Goal: Complete application form: Complete application form

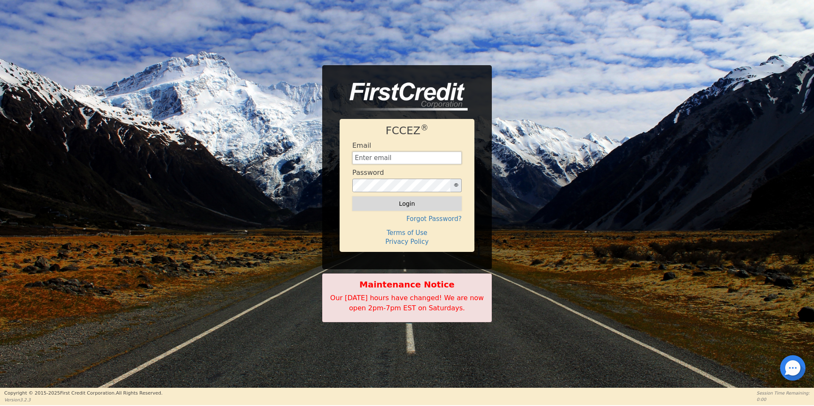
type input "aquaremachtlc@gmail.com"
click at [429, 205] on button "Login" at bounding box center [406, 204] width 109 height 14
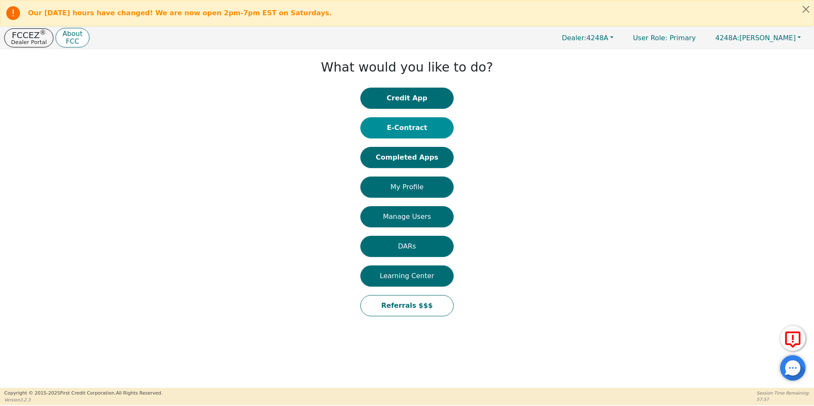
click at [413, 129] on button "E-Contract" at bounding box center [406, 127] width 93 height 21
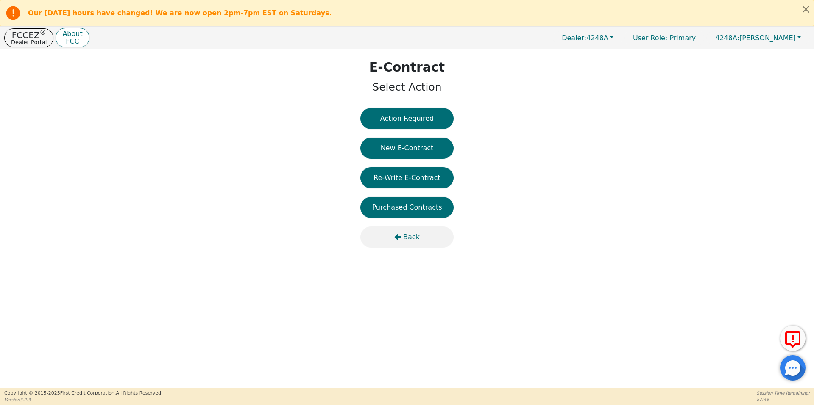
click at [403, 238] on button "Back" at bounding box center [406, 237] width 93 height 21
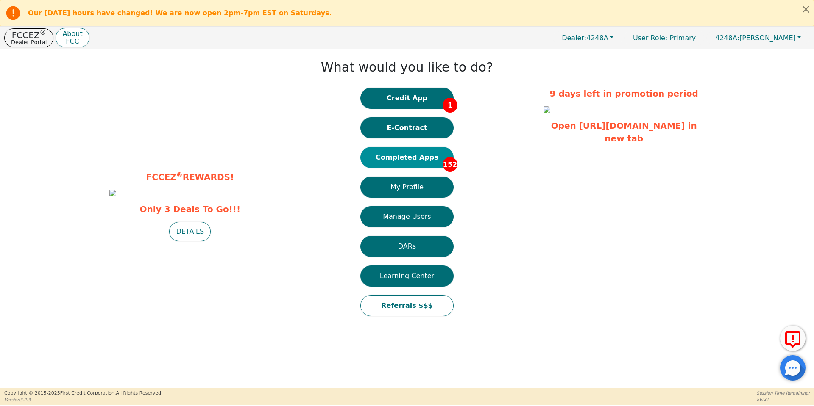
click at [380, 155] on button "Completed Apps 152" at bounding box center [406, 157] width 93 height 21
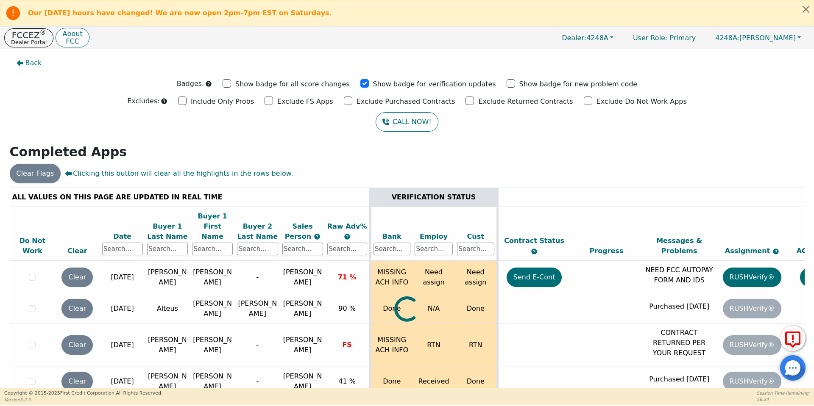
click at [197, 197] on div "ALL VALUES ON THIS PAGE ARE UPDATED IN REAL TIME" at bounding box center [189, 197] width 355 height 10
click at [158, 243] on input "text" at bounding box center [167, 249] width 41 height 13
click at [160, 243] on input "text" at bounding box center [167, 249] width 41 height 13
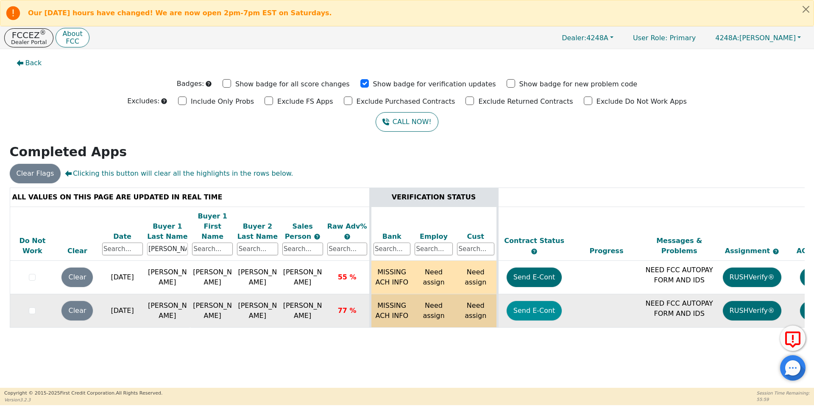
type input "parker"
click at [517, 307] on button "Send E-Cont" at bounding box center [534, 310] width 56 height 19
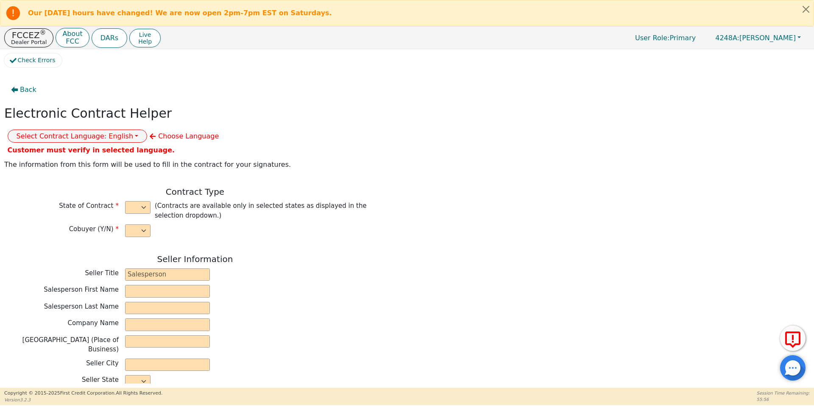
select select "y"
type input "owner"
type input "[PERSON_NAME]"
type input "[GEOGRAPHIC_DATA]"
type input "AQUA REMACH LLC"
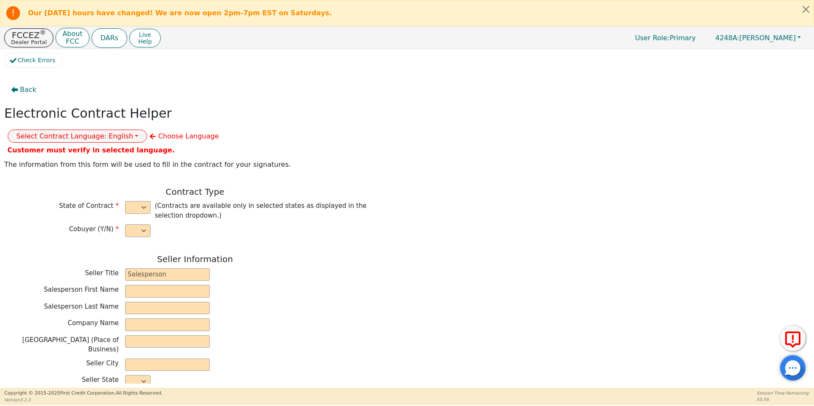
type input "13746 OFFICE PARK DR"
type input "HOUSTON"
select select "[GEOGRAPHIC_DATA]"
type input "77070"
type input "Delma"
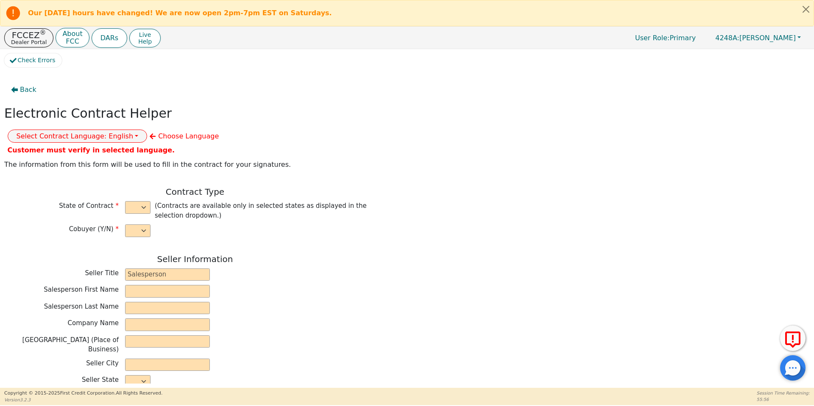
type input "Parker"
type input "delmaparker1968@gmail.com"
type input "Keshay"
type input "Parker"
type input "kashaytownsend150@gmail.com"
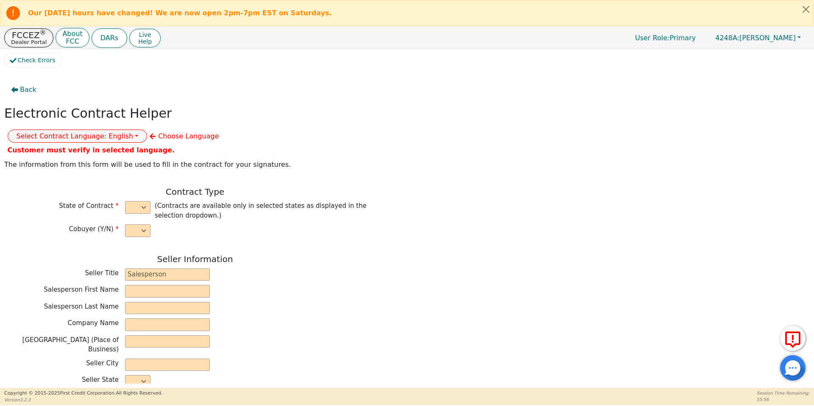
type input "708 n Jefferson ave"
type input "[PERSON_NAME]"
select select "[GEOGRAPHIC_DATA]"
type input "76520"
type input "[DATE]"
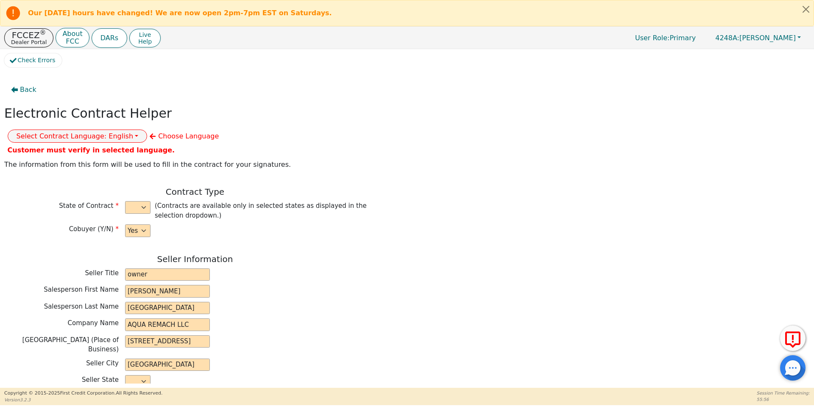
type input "17.99"
type input "2025-10-18"
type input "60"
type input "0"
type input "8990.00"
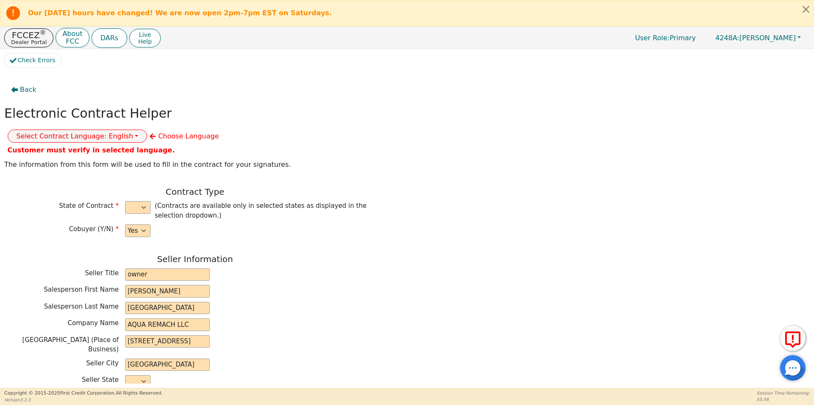
type input "0.00"
type input "8990.00"
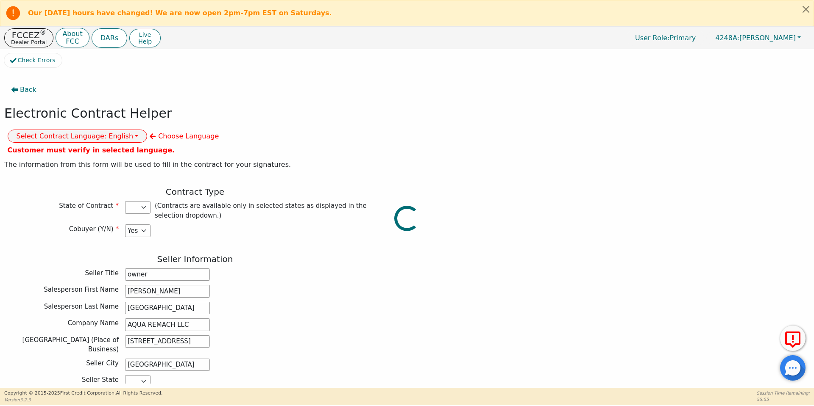
select select "[GEOGRAPHIC_DATA]"
click at [147, 130] on button "Select Contract Language: English" at bounding box center [78, 136] width 140 height 13
click at [75, 160] on link "Spanish" at bounding box center [41, 165] width 67 height 11
click at [330, 269] on div "Seller Title owner" at bounding box center [194, 275] width 381 height 13
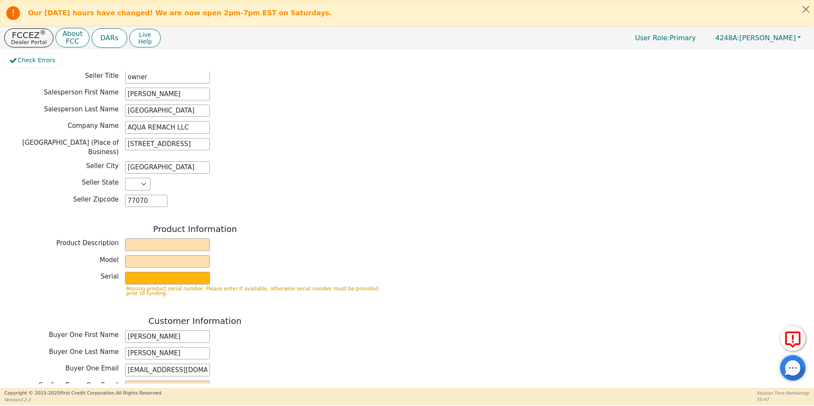
scroll to position [199, 0]
click at [180, 237] on input "text" at bounding box center [167, 243] width 85 height 13
type input "WATER SYSTEMS"
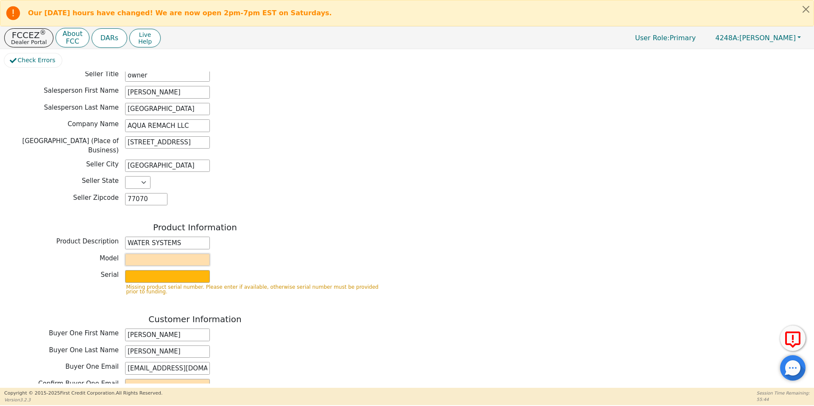
click at [183, 254] on input "text" at bounding box center [167, 260] width 85 height 13
type input "whole house"
click at [189, 270] on input "text" at bounding box center [167, 276] width 85 height 13
type input "purifier"
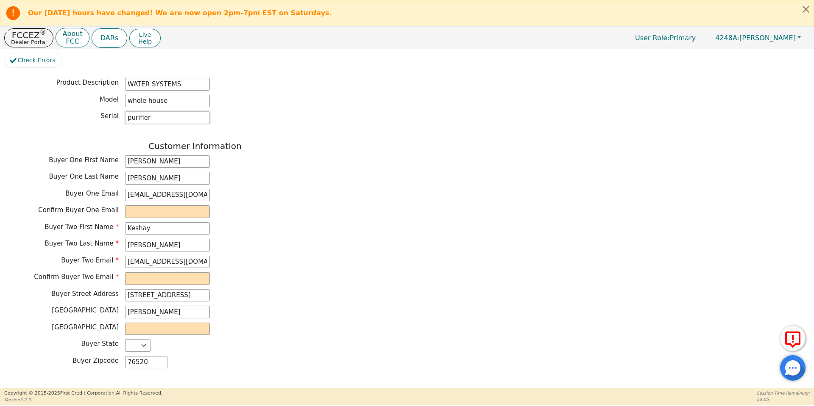
scroll to position [360, 0]
click at [145, 204] on input "email" at bounding box center [167, 210] width 85 height 13
click at [132, 187] on input "delmaparker1968@gmail.com" at bounding box center [167, 193] width 85 height 13
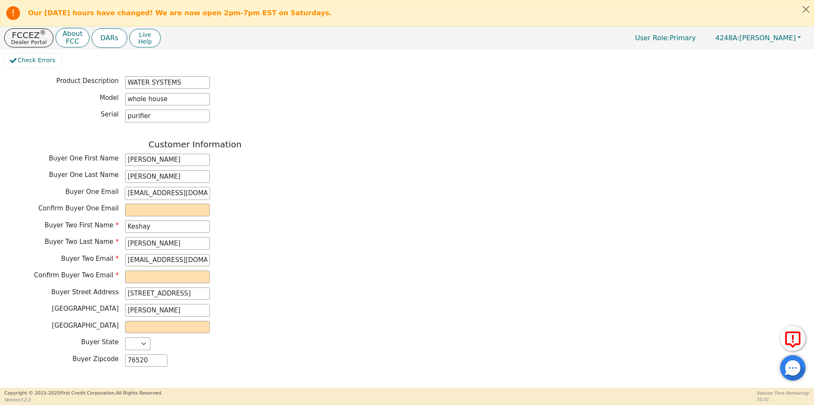
click at [132, 187] on input "delmaparker1968@gmail.com" at bounding box center [167, 193] width 85 height 13
click at [133, 204] on input "email" at bounding box center [167, 210] width 85 height 13
paste input "delmaparker1968@gmail.com"
type input "delmaparker1968@gmail.com"
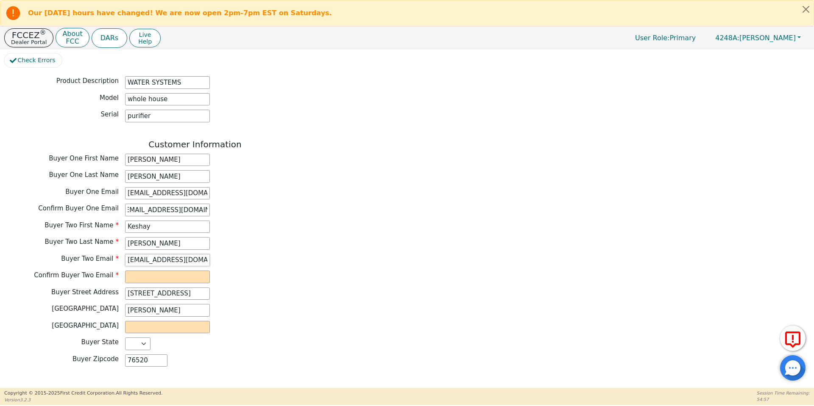
click at [147, 254] on input "kashaytownsend150@gmail.com" at bounding box center [167, 260] width 85 height 13
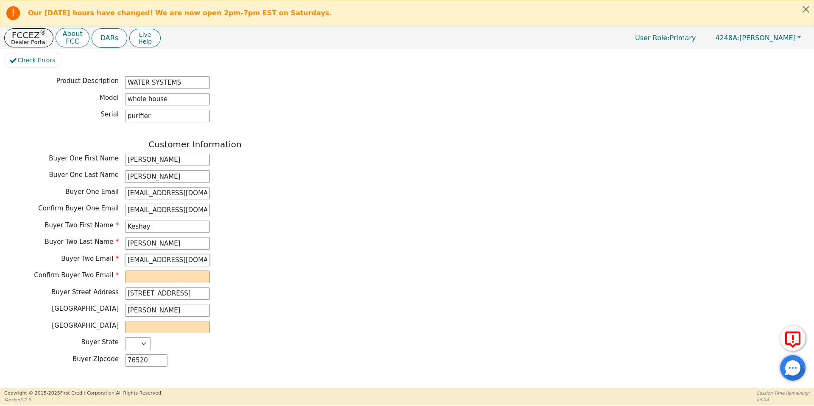
click at [147, 254] on input "kashaytownsend150@gmail.com" at bounding box center [167, 260] width 85 height 13
click at [153, 271] on input "email" at bounding box center [167, 277] width 85 height 13
paste input "kashaytownsend150@gmail.com"
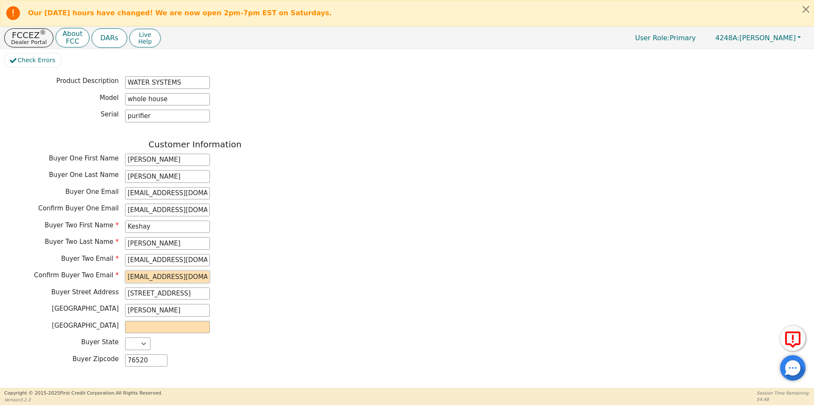
scroll to position [0, 14]
click at [153, 271] on input "kashaytownsend150@gmail.com" at bounding box center [167, 277] width 85 height 13
type input "kashaytownsend150@gmail.com"
click at [153, 321] on input "text" at bounding box center [167, 327] width 85 height 13
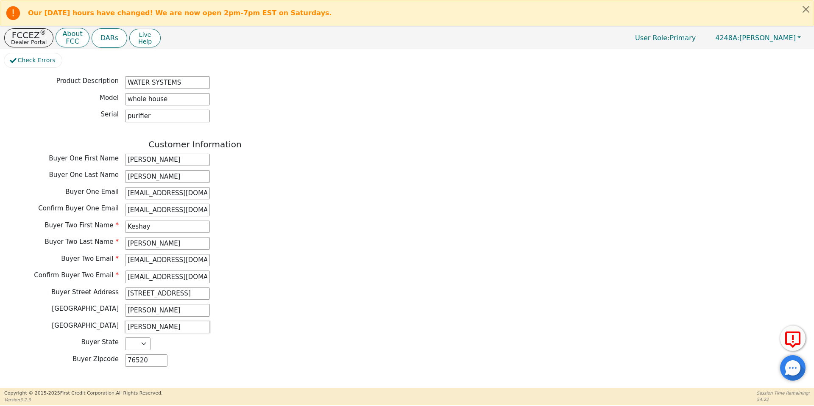
type input "[PERSON_NAME]"
click at [341, 321] on div "Buyer County Cameron" at bounding box center [194, 327] width 381 height 13
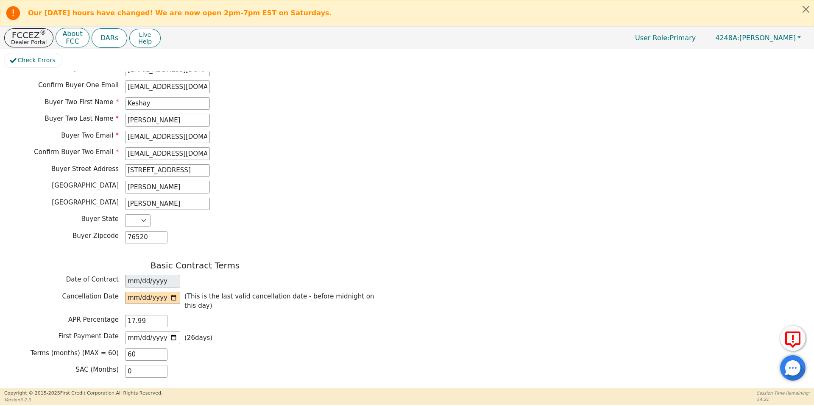
scroll to position [484, 0]
click at [175, 291] on input "date" at bounding box center [152, 297] width 55 height 13
click at [172, 291] on input "2025-09-25" at bounding box center [152, 297] width 55 height 13
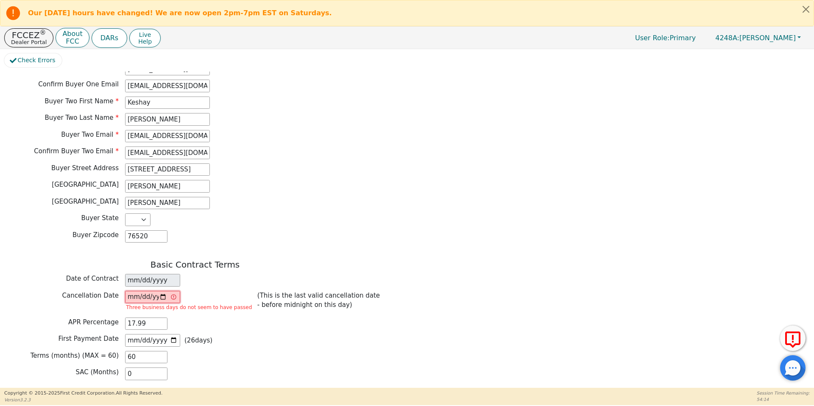
click at [164, 291] on input "2025-09-24" at bounding box center [152, 297] width 55 height 13
type input "2025-09-25"
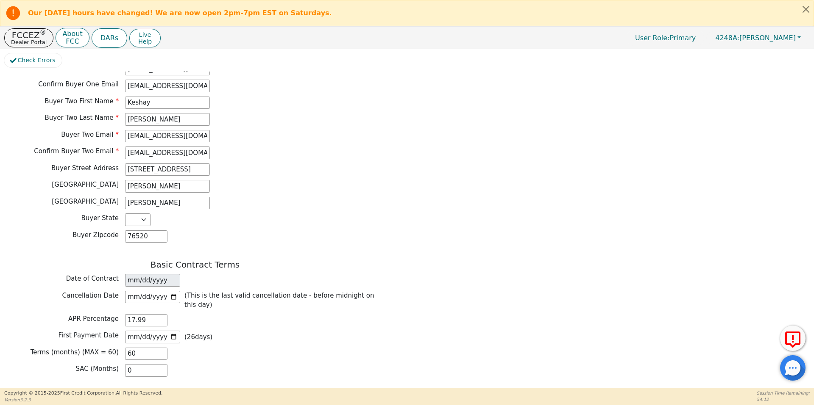
click at [249, 348] on div "Terms (months) (MAX = 60) 60" at bounding box center [194, 354] width 381 height 13
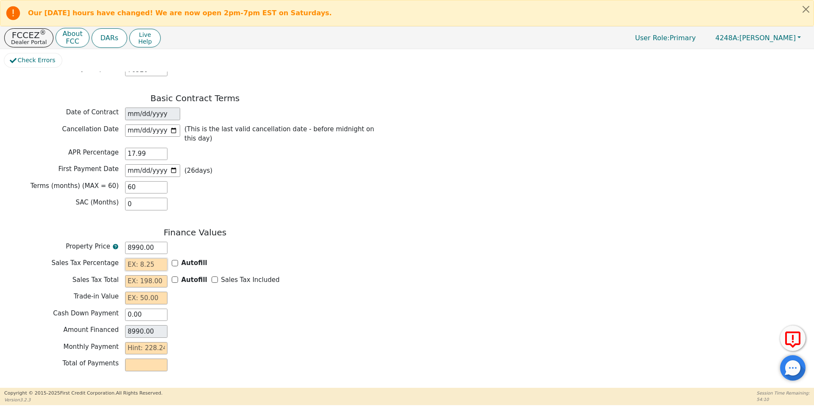
click at [133, 258] on input "text" at bounding box center [146, 264] width 42 height 13
type input "0.00"
click at [147, 275] on input "text" at bounding box center [146, 281] width 42 height 13
type input "0.00"
click at [157, 292] on input "text" at bounding box center [146, 298] width 42 height 13
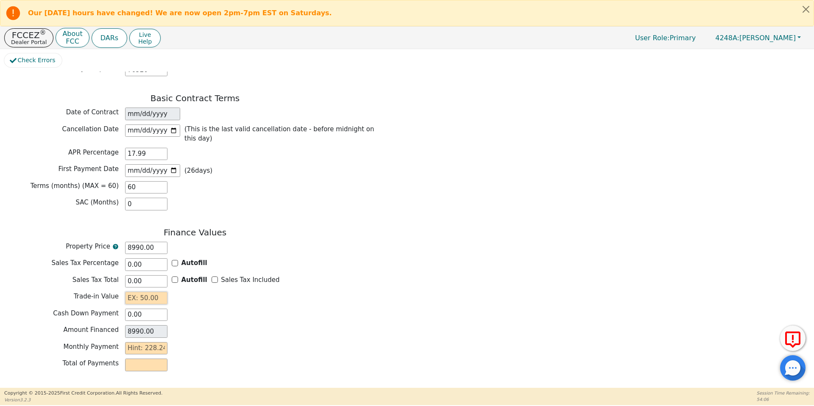
type input "0.00"
click at [136, 342] on input "text" at bounding box center [146, 348] width 42 height 13
type input "2"
type input "120.00"
type input "22"
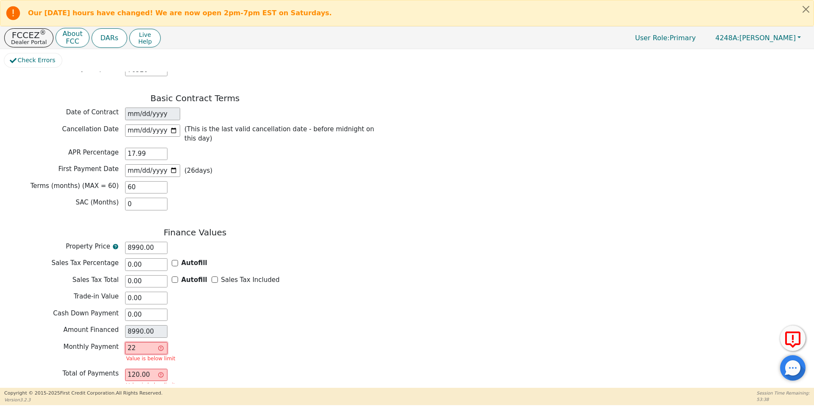
type input "1320.00"
type input "228"
type input "13680.00"
type input "228.24"
type input "13694.40"
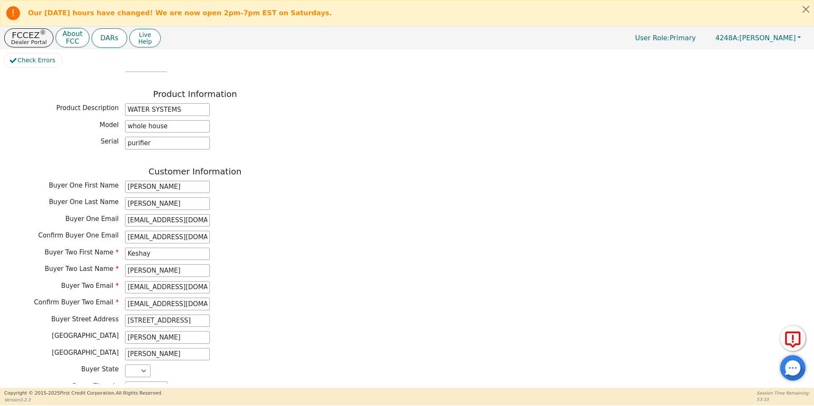
scroll to position [317, 0]
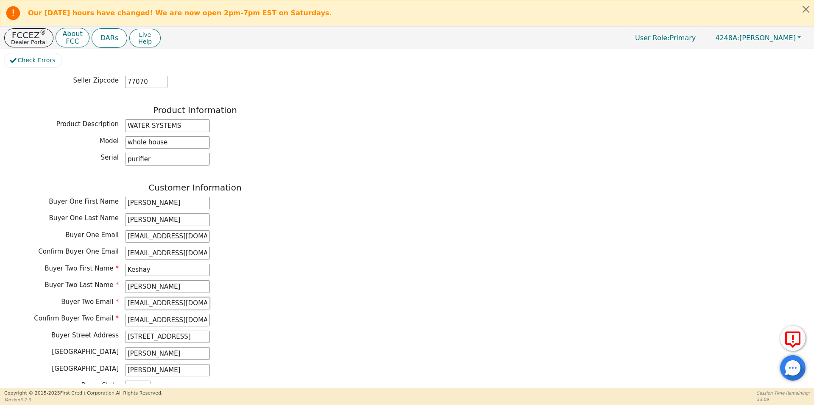
click at [182, 297] on input "kashaytownsend150@gmail.com" at bounding box center [167, 303] width 85 height 13
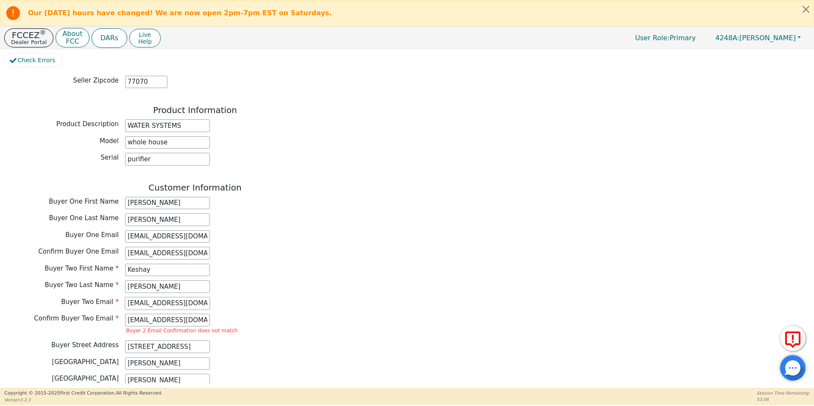
type input "kashaytownsend15@gmail.com"
click at [181, 314] on input "kashaytownsend150@gmail.com" at bounding box center [167, 320] width 85 height 13
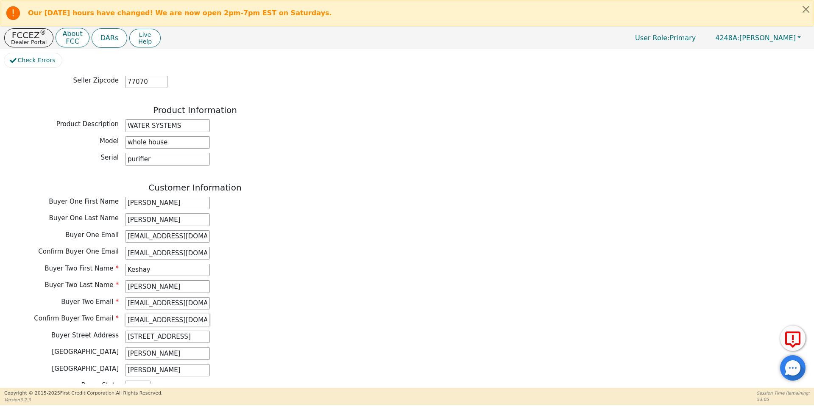
type input "kashaytownsend15@gmail.com"
click at [301, 247] on div "Confirm Buyer One Email delmaparker1968@gmail.com" at bounding box center [194, 254] width 381 height 15
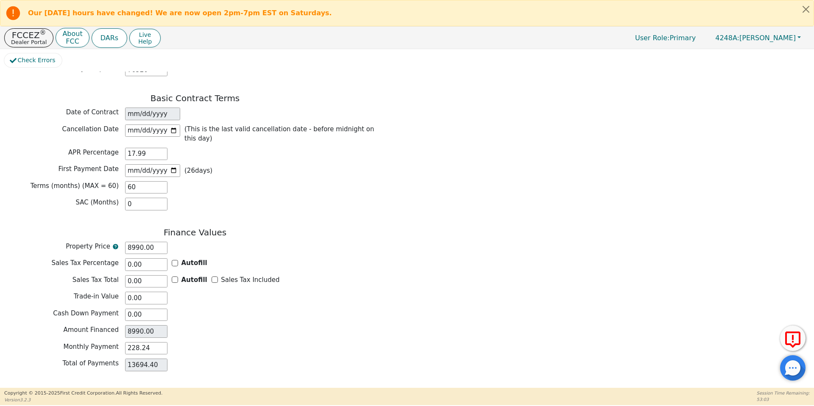
click at [12, 389] on button "Review & Begin Contract" at bounding box center [53, 398] width 98 height 19
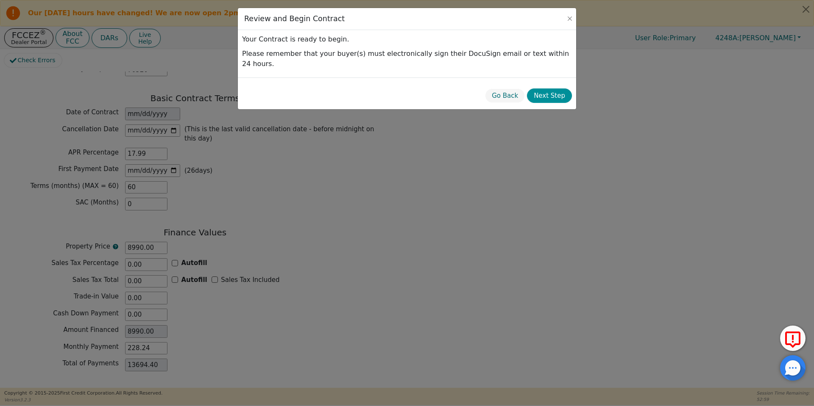
click at [550, 89] on button "Next Step" at bounding box center [549, 96] width 45 height 15
click at [550, 83] on body "Our Saturday hours have changed! We are now open 2pm-7pm EST on Saturdays. FCCE…" at bounding box center [407, 202] width 814 height 405
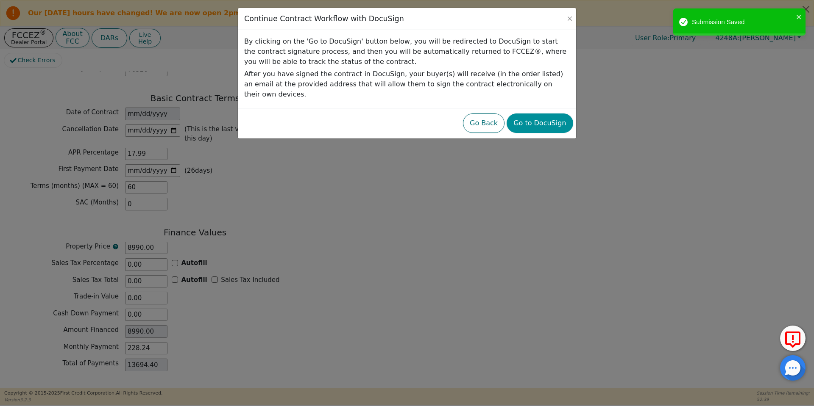
click at [552, 114] on button "Go to DocuSign" at bounding box center [539, 123] width 66 height 19
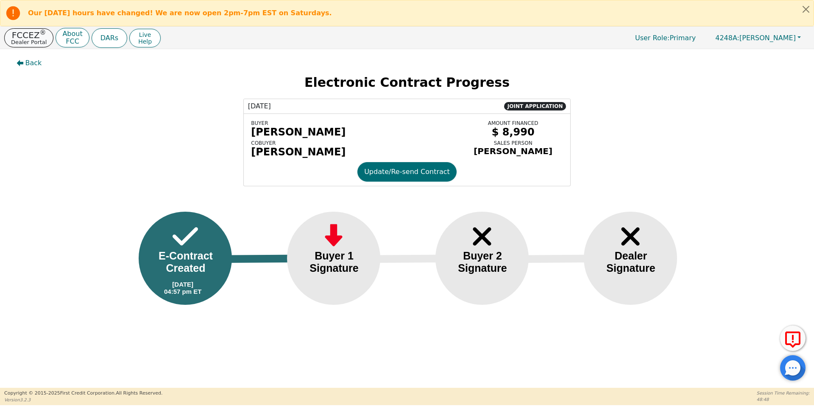
click at [33, 39] on p "Dealer Portal" at bounding box center [29, 42] width 36 height 6
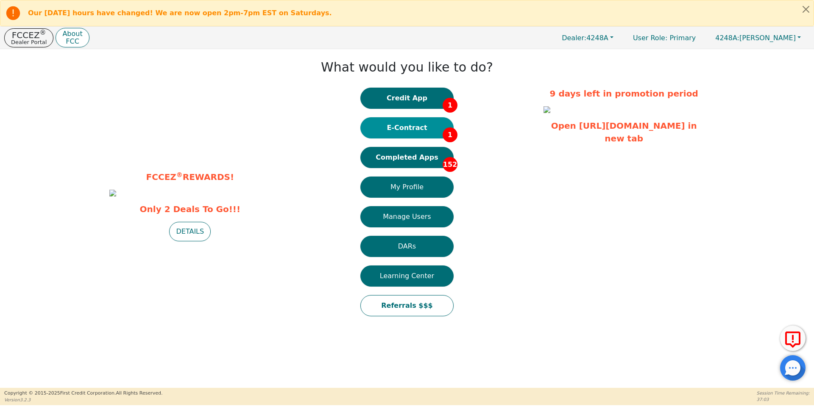
click at [415, 122] on button "E-Contract 1" at bounding box center [406, 127] width 93 height 21
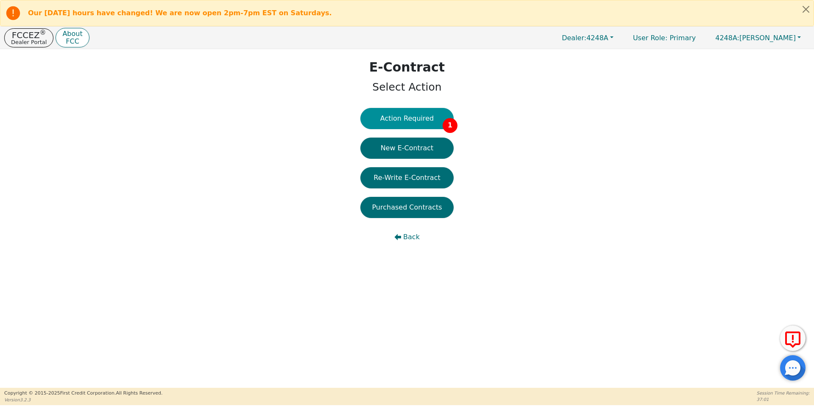
click at [410, 116] on button "Action Required 1" at bounding box center [406, 118] width 93 height 21
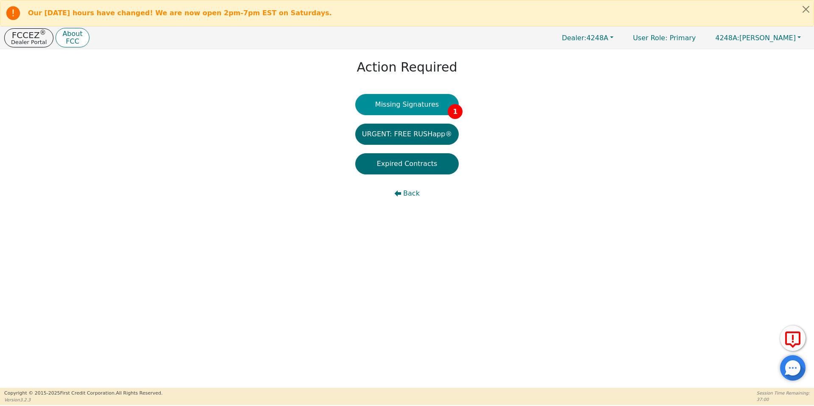
click at [403, 106] on button "Missing Signatures 1" at bounding box center [407, 104] width 104 height 21
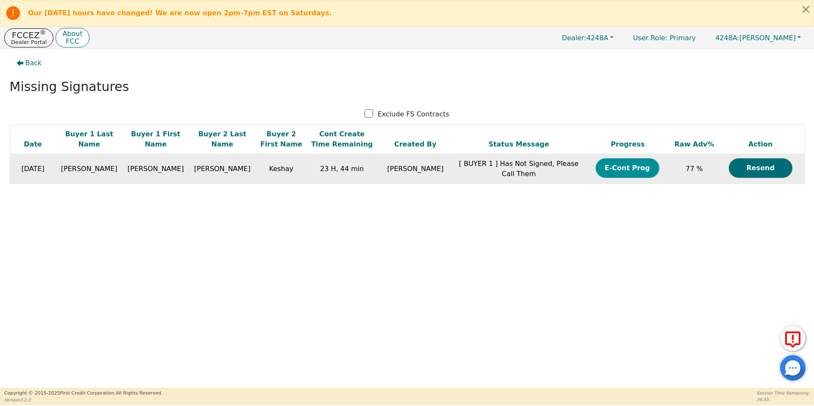
click at [608, 166] on button "E-Cont Prog" at bounding box center [627, 167] width 64 height 19
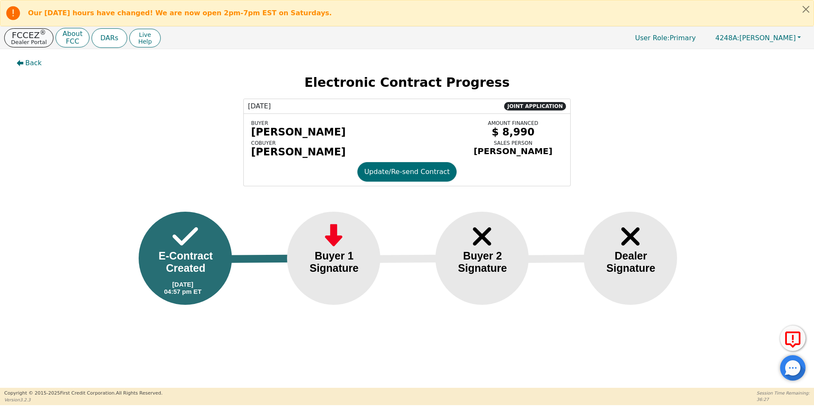
click at [14, 40] on p "Dealer Portal" at bounding box center [29, 42] width 36 height 6
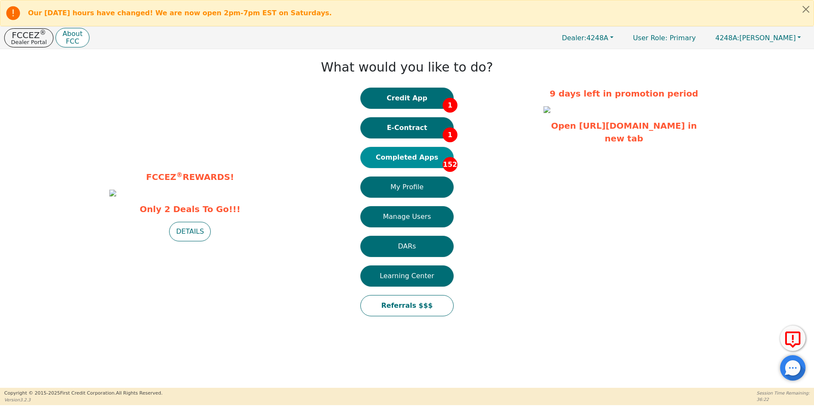
click at [408, 161] on button "Completed Apps 152" at bounding box center [406, 157] width 93 height 21
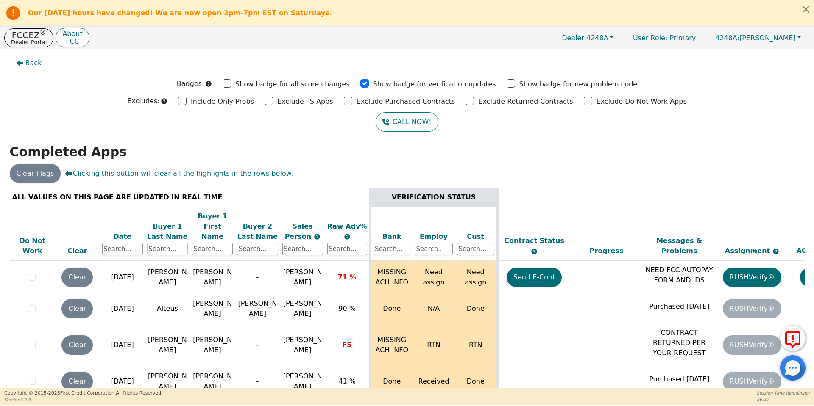
click at [162, 243] on input "text" at bounding box center [167, 249] width 41 height 13
type input "parker"
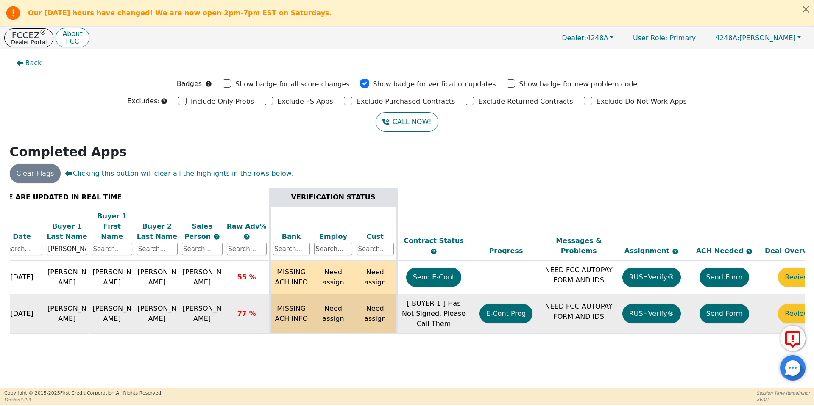
scroll to position [0, 103]
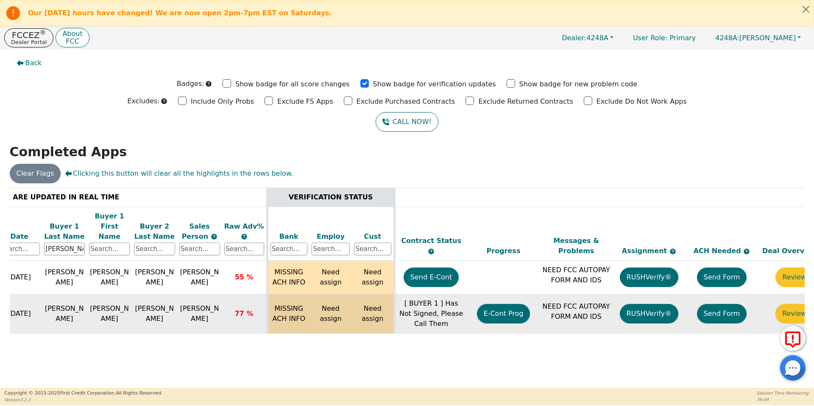
click at [725, 305] on button "Send Form" at bounding box center [722, 313] width 50 height 19
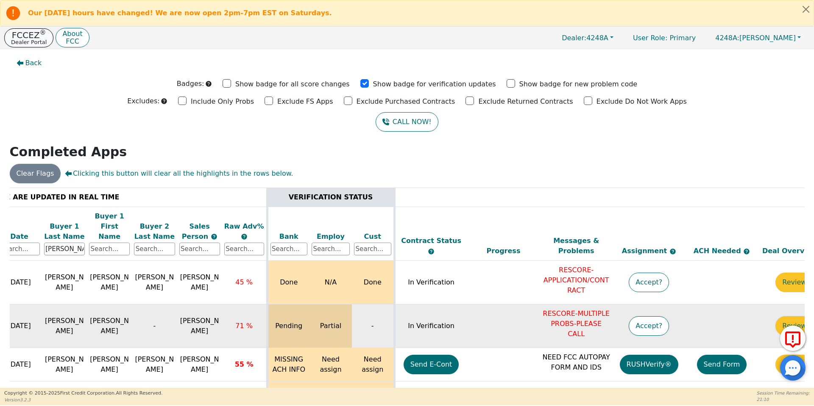
click at [18, 39] on p "Dealer Portal" at bounding box center [29, 42] width 36 height 6
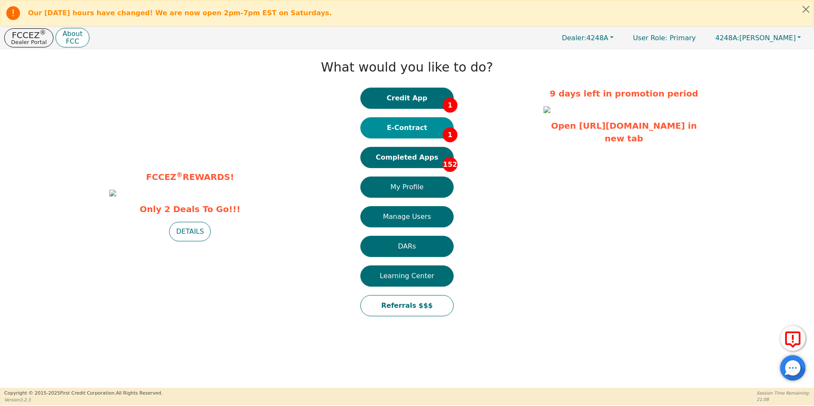
click at [380, 131] on button "E-Contract 1" at bounding box center [406, 127] width 93 height 21
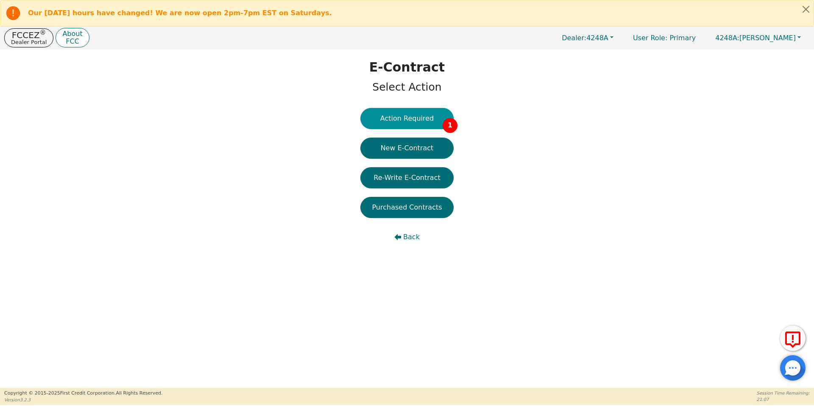
click at [396, 125] on button "Action Required 1" at bounding box center [406, 118] width 93 height 21
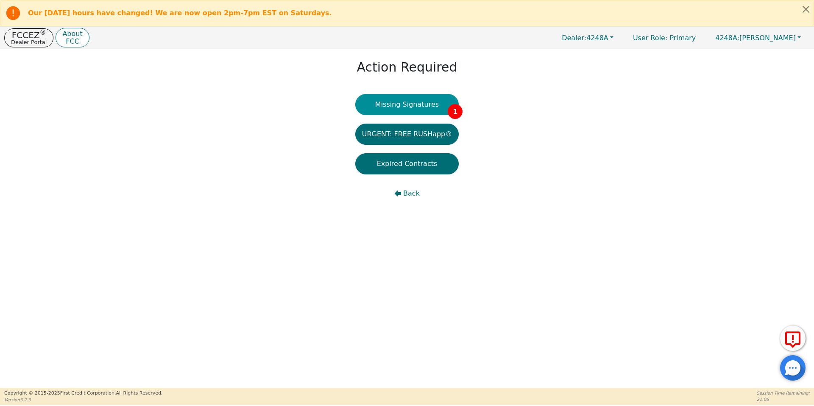
click at [415, 113] on button "Missing Signatures 1" at bounding box center [407, 104] width 104 height 21
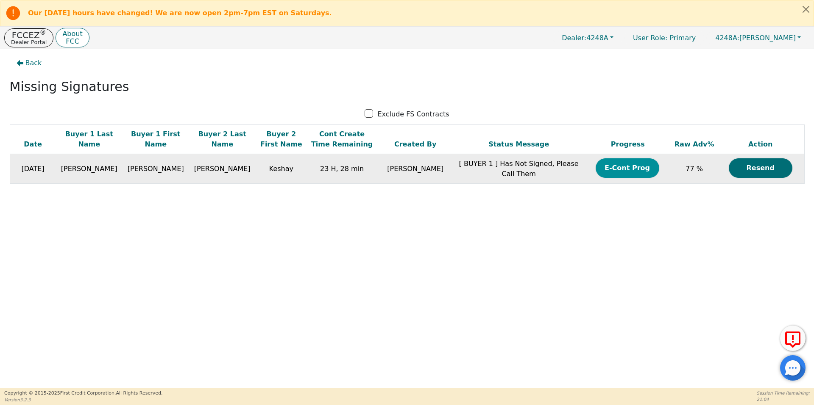
click at [615, 167] on button "E-Cont Prog" at bounding box center [627, 167] width 64 height 19
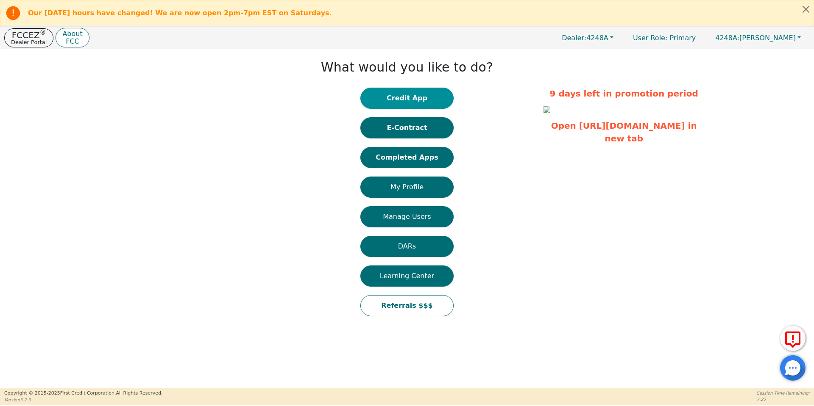
click at [414, 105] on button "Credit App" at bounding box center [406, 98] width 93 height 21
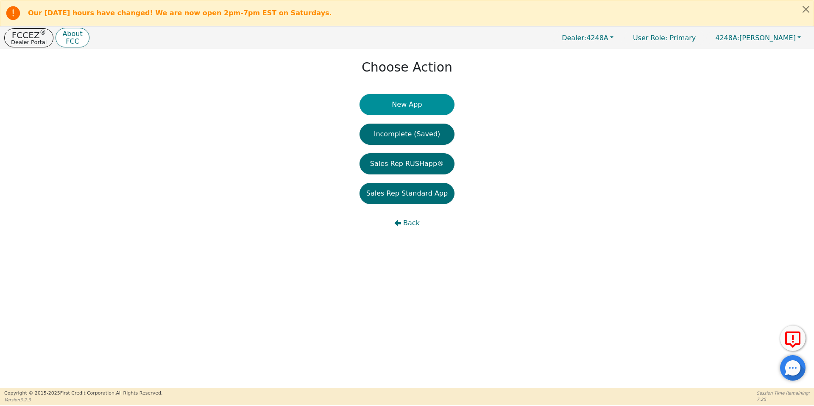
click at [399, 106] on button "New App" at bounding box center [406, 104] width 95 height 21
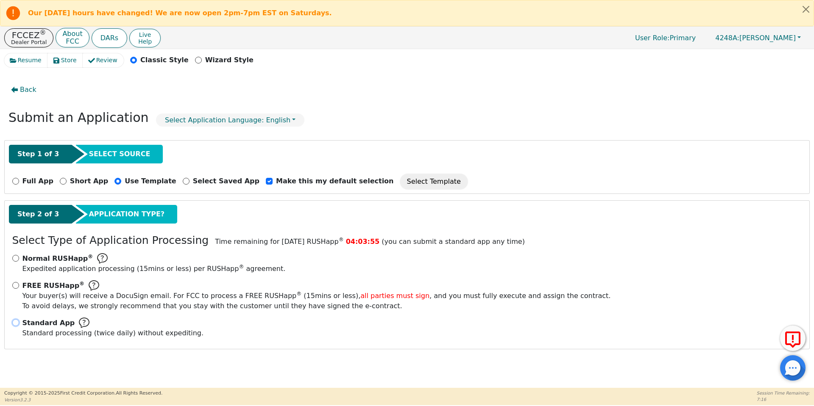
click at [16, 323] on input "Standard App Standard processing (twice daily) without expediting." at bounding box center [15, 322] width 7 height 7
radio input "true"
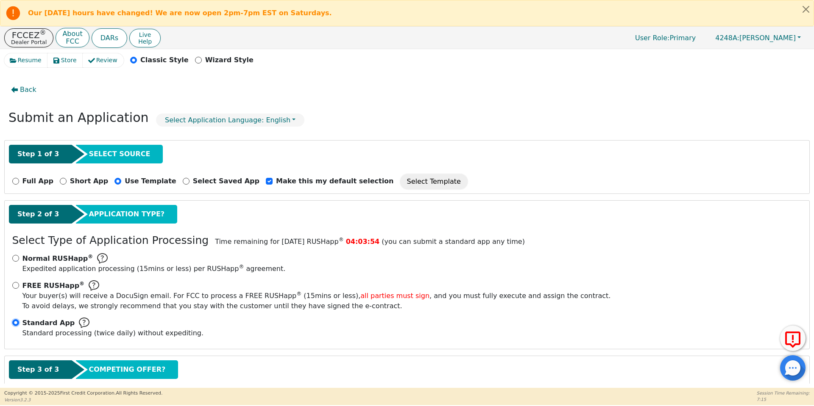
scroll to position [48, 0]
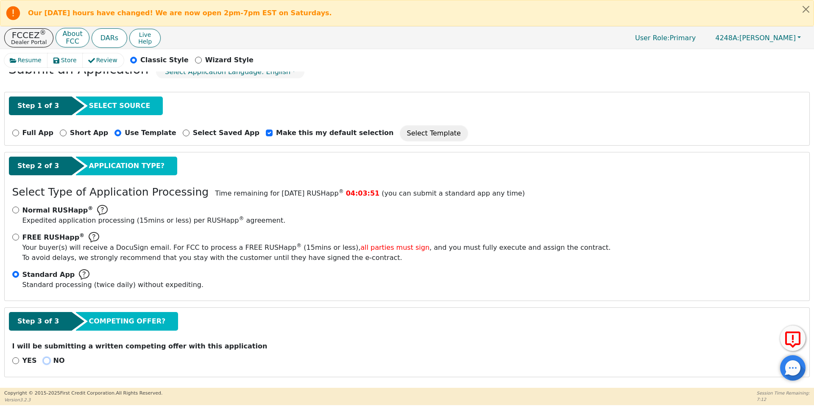
drag, startPoint x: 46, startPoint y: 362, endPoint x: 43, endPoint y: 357, distance: 6.5
click at [43, 357] on div "NO" at bounding box center [54, 361] width 22 height 10
click at [45, 364] on input "NO" at bounding box center [46, 361] width 7 height 7
radio input "true"
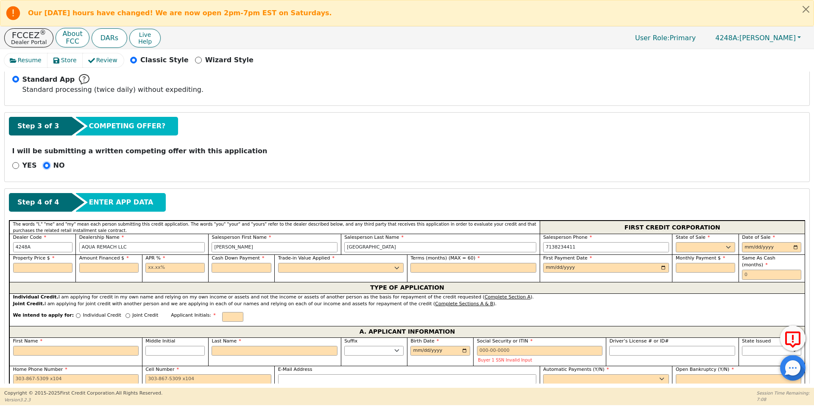
scroll to position [252, 0]
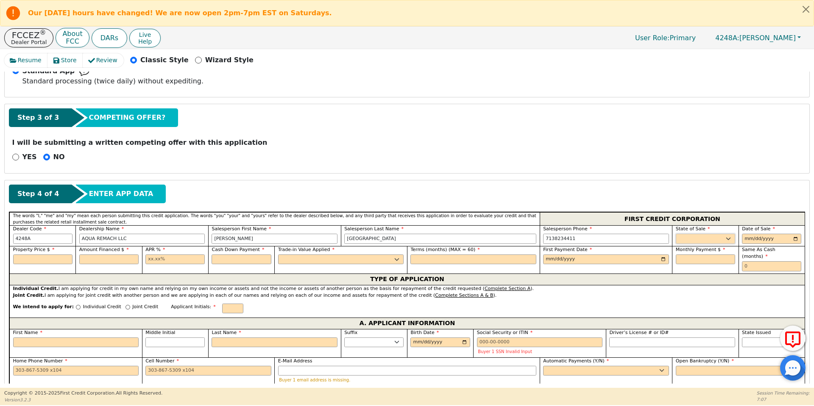
click at [702, 240] on select "AK AL AR AZ CA CO CT DC DE FL [GEOGRAPHIC_DATA] HI IA ID IL IN KS [GEOGRAPHIC_D…" at bounding box center [704, 239] width 59 height 10
select select "[GEOGRAPHIC_DATA]"
click at [675, 234] on select "AK AL AR AZ CA CO CT DC DE FL [GEOGRAPHIC_DATA] HI IA ID IL IN KS [GEOGRAPHIC_D…" at bounding box center [704, 239] width 59 height 10
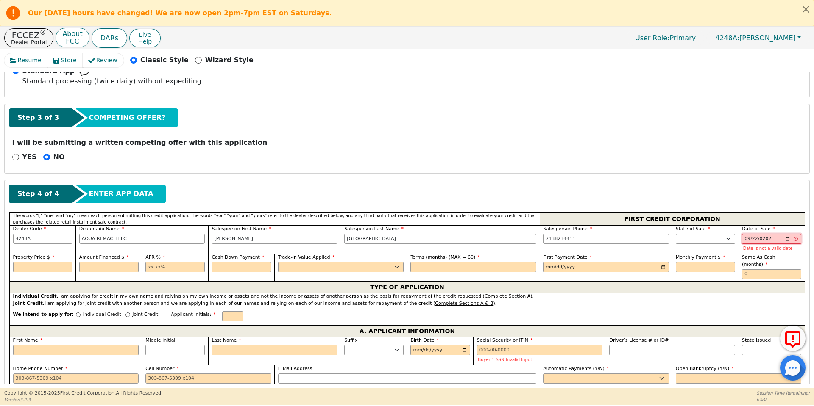
type input "[DATE]"
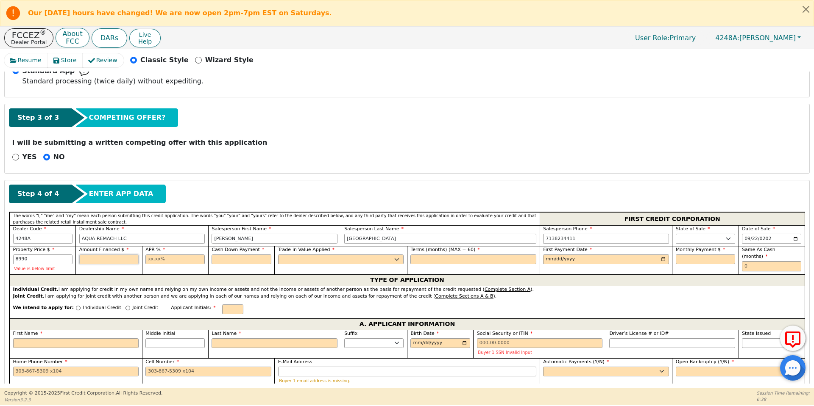
type input "8990.00"
type input "17.99"
type input "0.00"
select select "n"
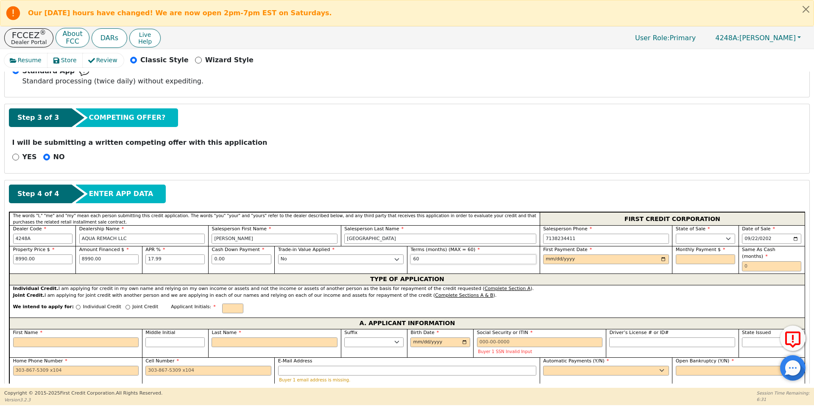
type input "60"
type input "0025-10-22"
type input "[DATE]"
click at [697, 262] on input "228.240" at bounding box center [704, 260] width 59 height 10
type input "228.24"
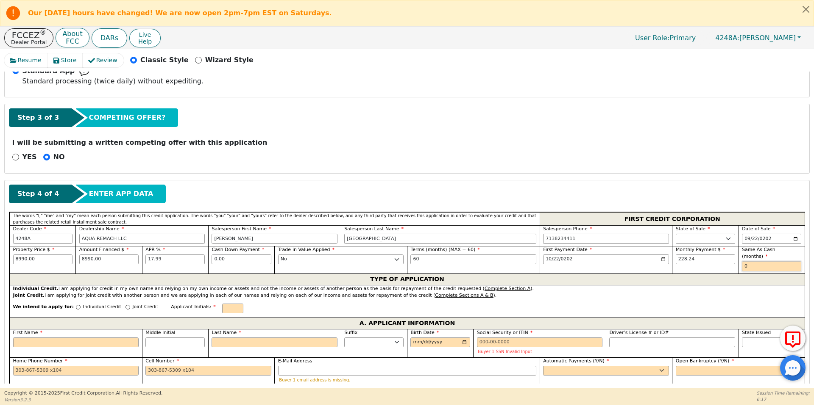
type input "0"
click at [76, 305] on input "Individual Credit" at bounding box center [78, 307] width 5 height 5
radio input "true"
click at [58, 330] on label "First Name" at bounding box center [76, 333] width 126 height 7
click at [58, 338] on input "First Name" at bounding box center [76, 343] width 126 height 10
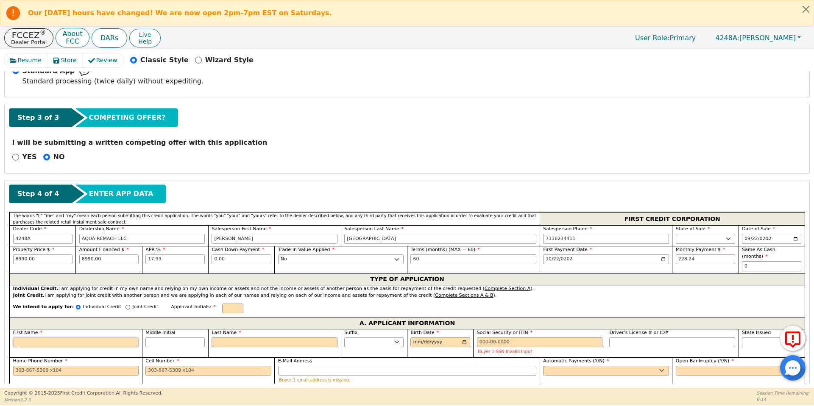
click at [62, 338] on input "First Name" at bounding box center [76, 343] width 126 height 10
type input "A"
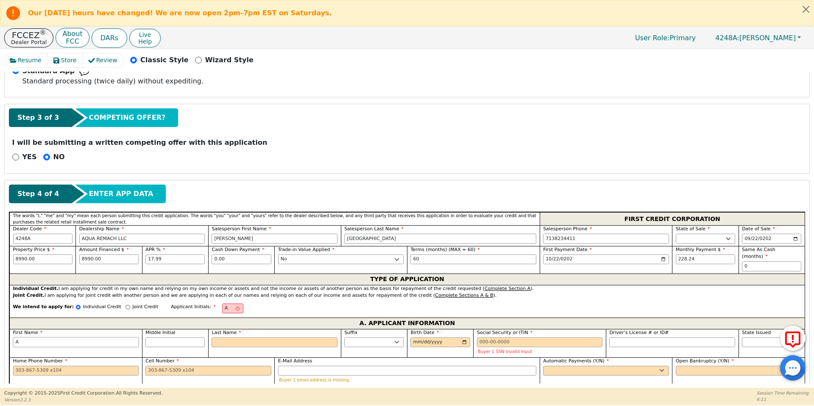
type input "Al"
type input "Ale"
type input "[PERSON_NAME]"
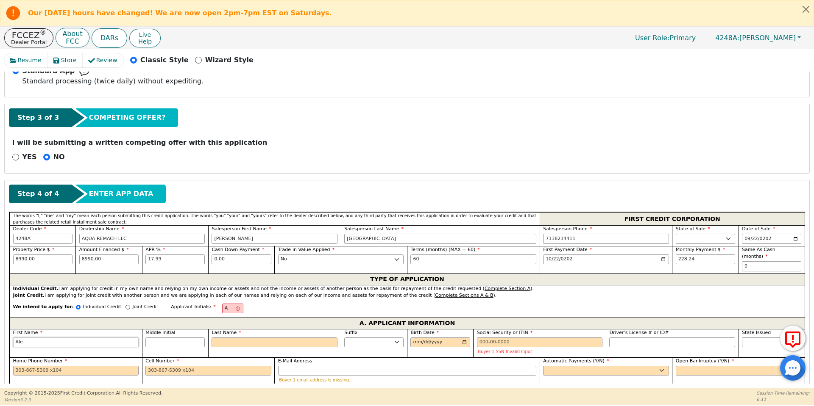
type input "[PERSON_NAME]"
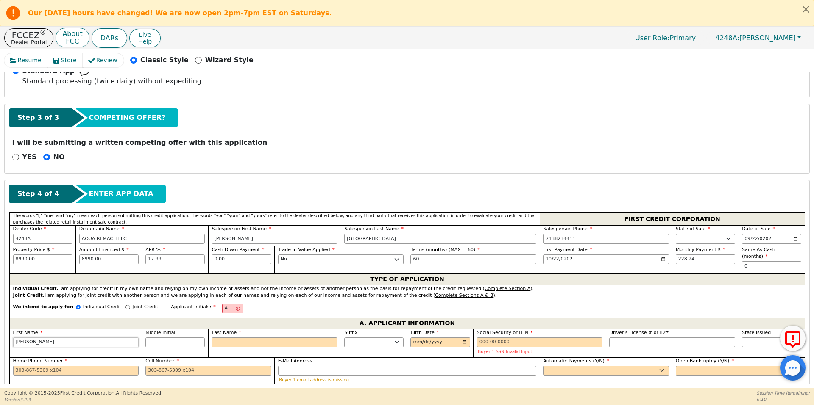
type input "[PERSON_NAME]"
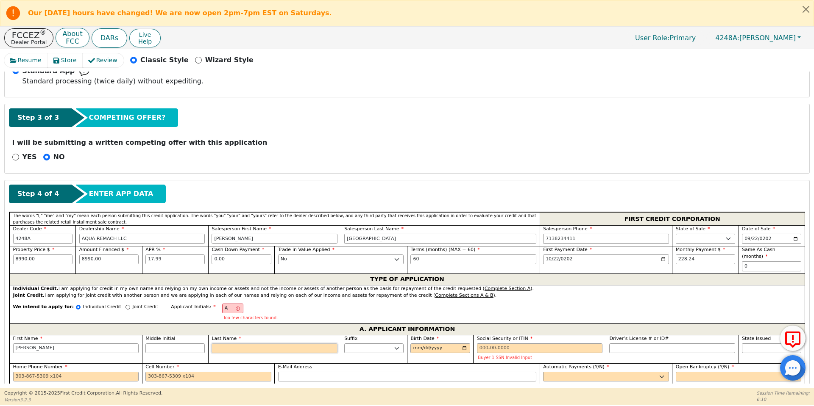
type input "AL"
type input "L"
type input "[PERSON_NAME]"
type input "Lo"
type input "[PERSON_NAME]"
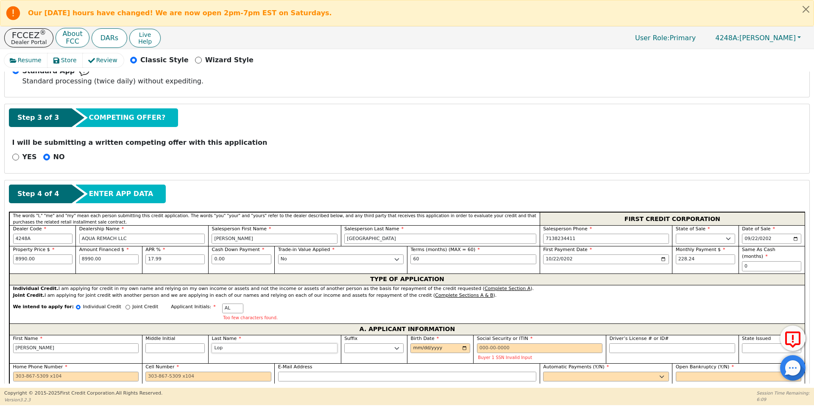
type input "Lope"
type input "[PERSON_NAME]"
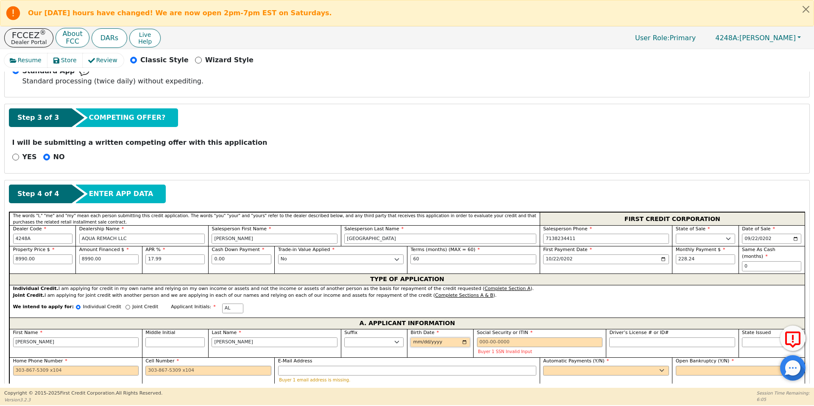
type input "0001-12-30"
type input "[DATE]"
type input "5"
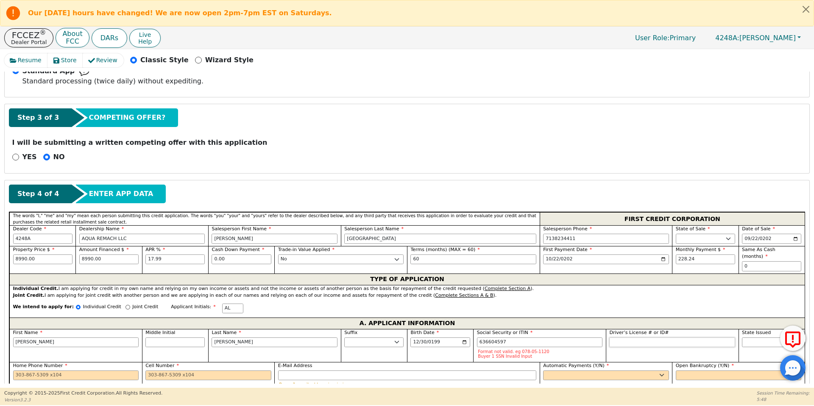
type input "***-**-4597"
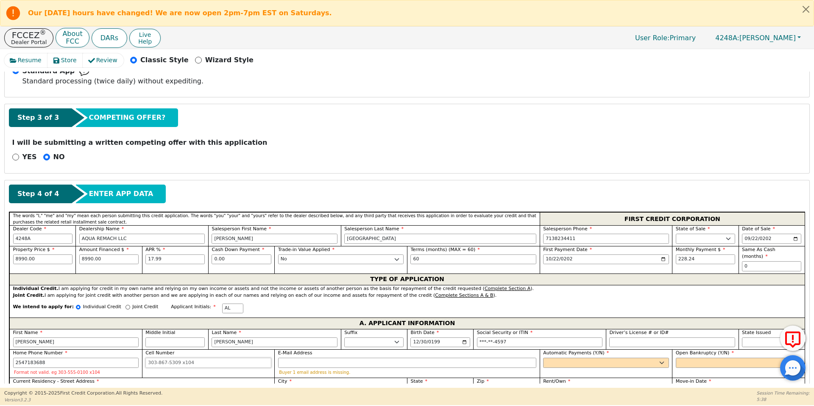
type input "[PHONE_NUMBER]"
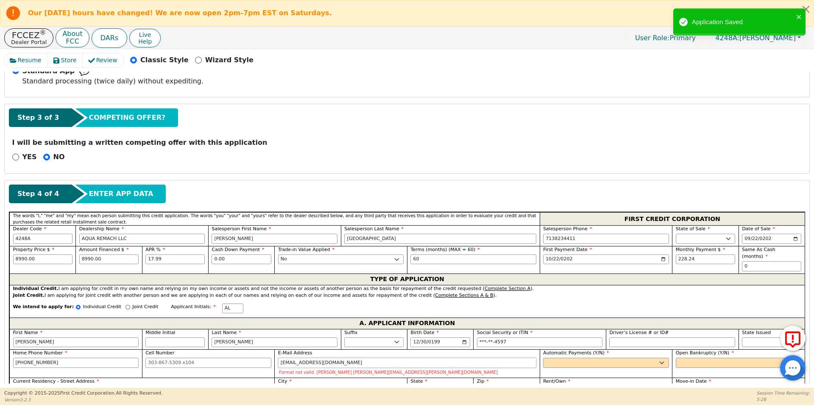
type input "[EMAIL_ADDRESS][DOMAIN_NAME]"
select select "y"
type input "[PERSON_NAME]"
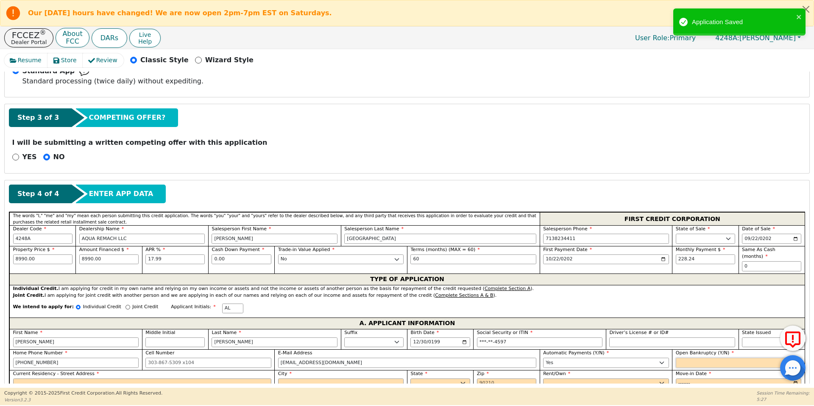
select select "n"
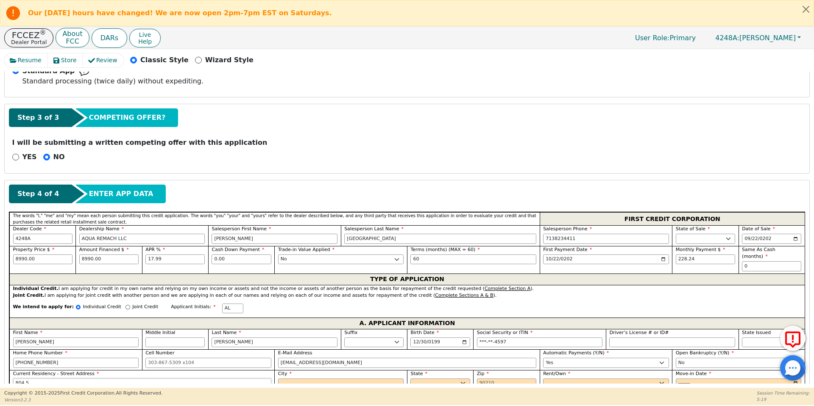
type input "[STREET_ADDRESS]"
click at [321, 379] on input "City" at bounding box center [341, 384] width 126 height 10
type input "[PERSON_NAME]"
select select "[GEOGRAPHIC_DATA]"
type input "76520"
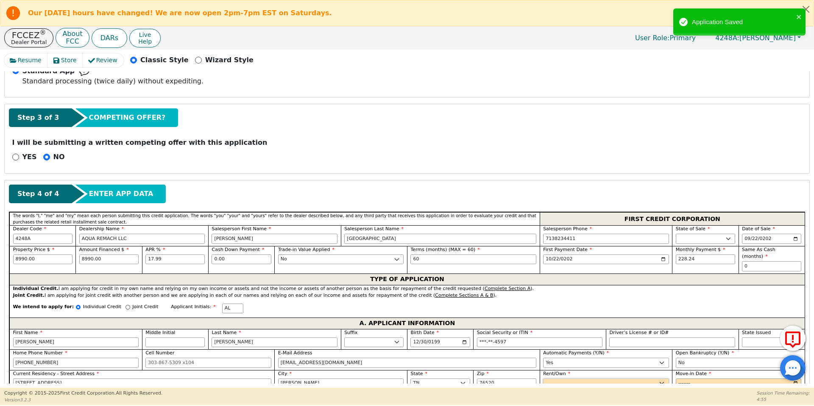
select select "Own"
type input "2015-01"
click at [219, 197] on div "Step 4 of 4 ENTER APP DATA" at bounding box center [407, 194] width 796 height 19
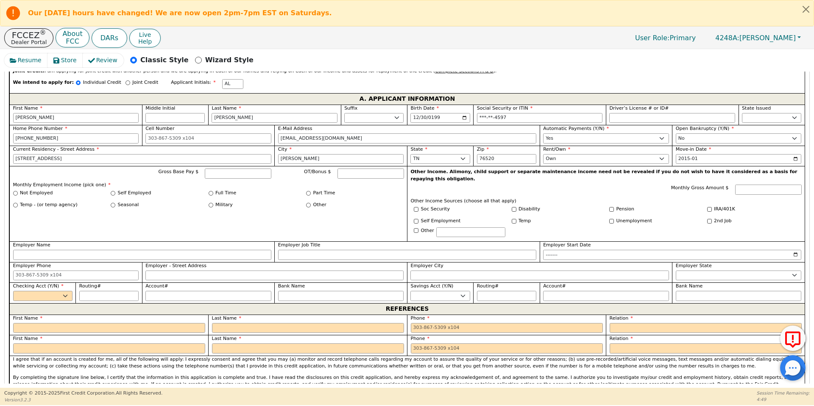
scroll to position [484, 0]
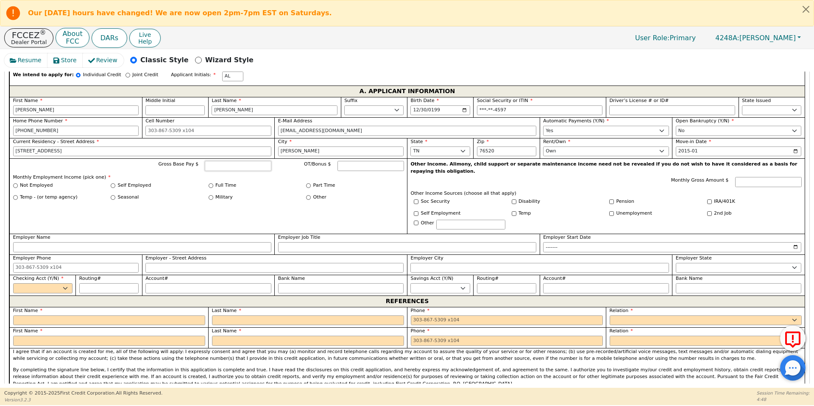
click at [226, 161] on input "Gross Base Pay $" at bounding box center [238, 166] width 67 height 10
type input "5800"
click at [211, 183] on input "Full Time" at bounding box center [210, 185] width 5 height 5
radio input "true"
type input "5800.00"
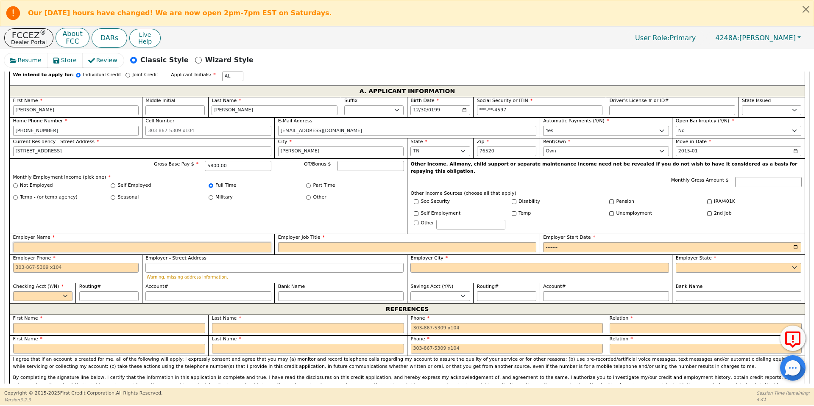
click at [214, 242] on input "Employer Name" at bounding box center [142, 247] width 258 height 10
type input "US Military"
click at [31, 292] on select "Yes No" at bounding box center [42, 297] width 59 height 10
select select "y"
click at [13, 292] on select "Yes No" at bounding box center [42, 297] width 59 height 10
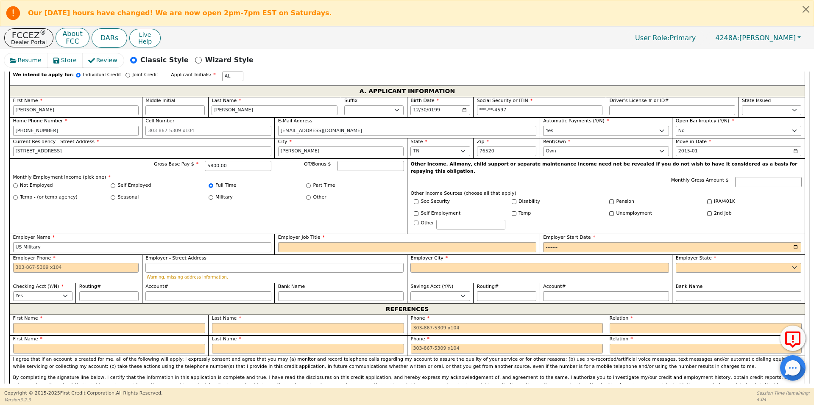
click at [56, 315] on label "First Name" at bounding box center [109, 318] width 192 height 7
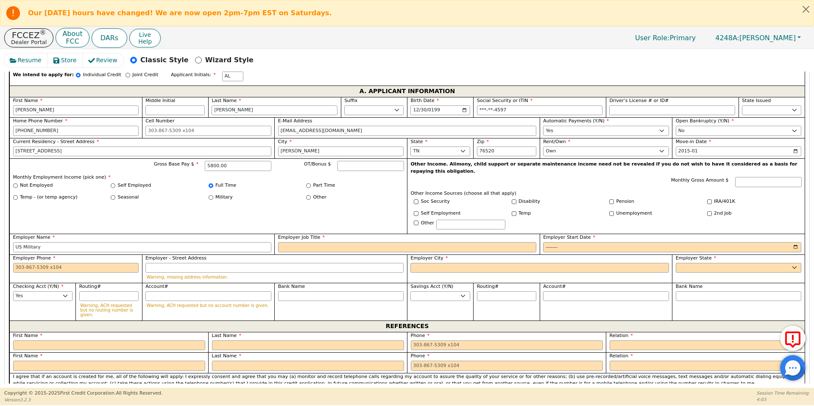
click at [61, 321] on div "REFERENCES" at bounding box center [406, 326] width 795 height 11
click at [76, 341] on input "text" at bounding box center [109, 346] width 192 height 10
type input "[PERSON_NAME]"
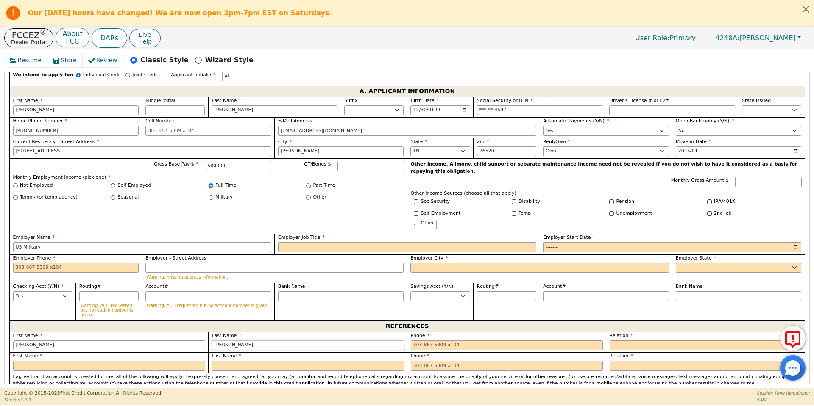
type input "[PERSON_NAME]"
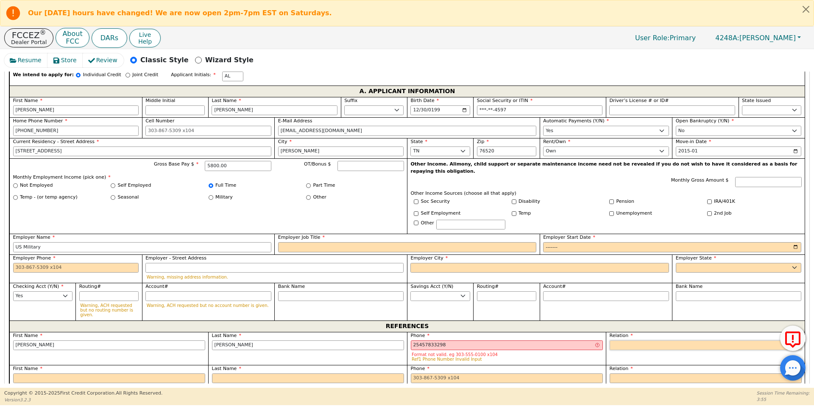
type input "[PHONE_NUMBER] 8"
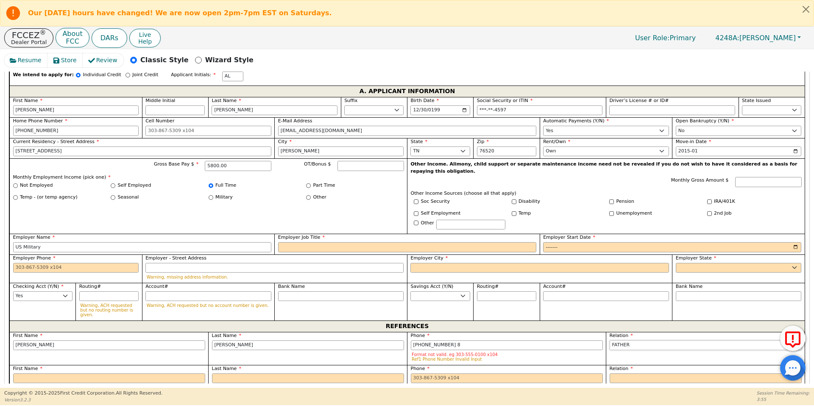
select select "FRIEND"
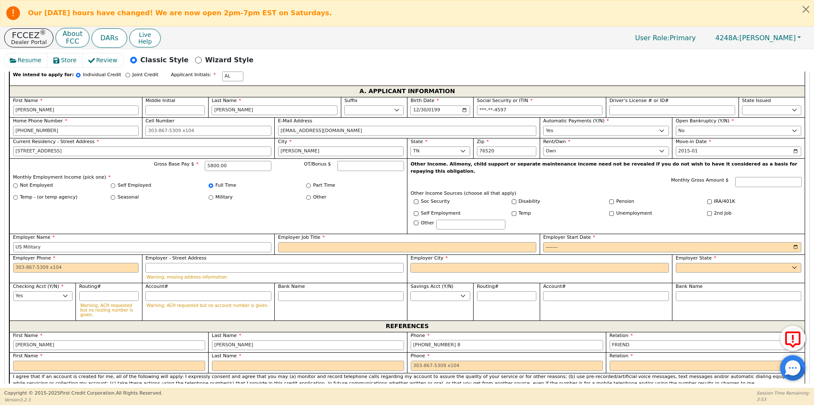
click at [456, 341] on input "[PHONE_NUMBER] 8" at bounding box center [507, 346] width 192 height 10
click at [135, 361] on input "text" at bounding box center [109, 366] width 192 height 10
type input "[PHONE_NUMBER]"
type input "[PERSON_NAME]"
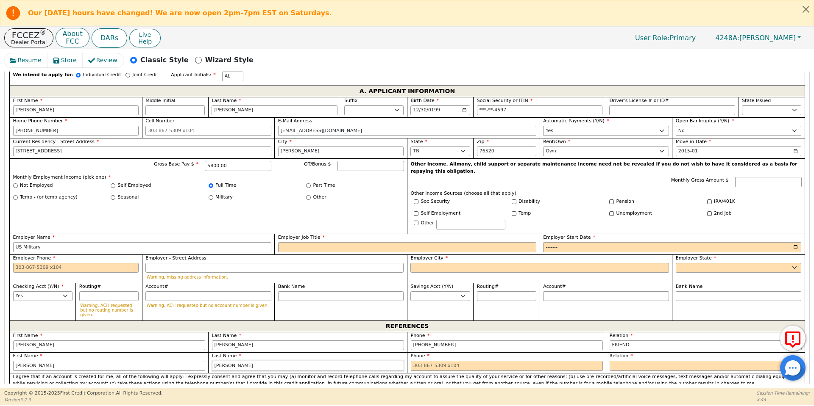
type input "[PERSON_NAME]"
click at [65, 361] on input "[PERSON_NAME]" at bounding box center [109, 366] width 192 height 10
type input "D"
type input "[PERSON_NAME]"
click at [247, 353] on label "Last Name" at bounding box center [308, 356] width 192 height 7
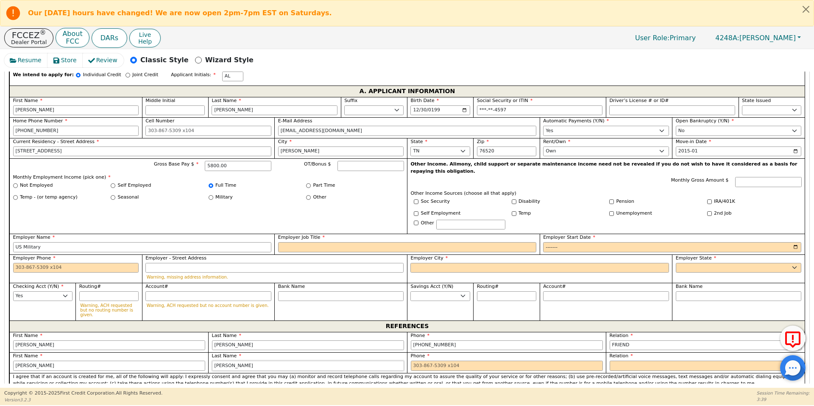
click at [250, 361] on input "[PERSON_NAME]" at bounding box center [308, 366] width 192 height 10
type input "[PERSON_NAME]"
type input "[PHONE_NUMBER] 8"
select select "FRIEND"
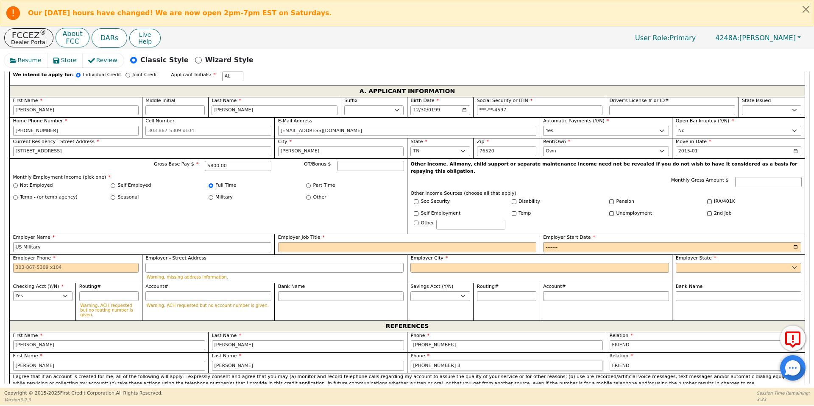
click at [445, 361] on input "[PHONE_NUMBER] 8" at bounding box center [507, 366] width 192 height 10
type input "[PHONE_NUMBER]"
click at [422, 374] on p "I agree that if an account is created for me, all of the following will apply: …" at bounding box center [407, 381] width 788 height 14
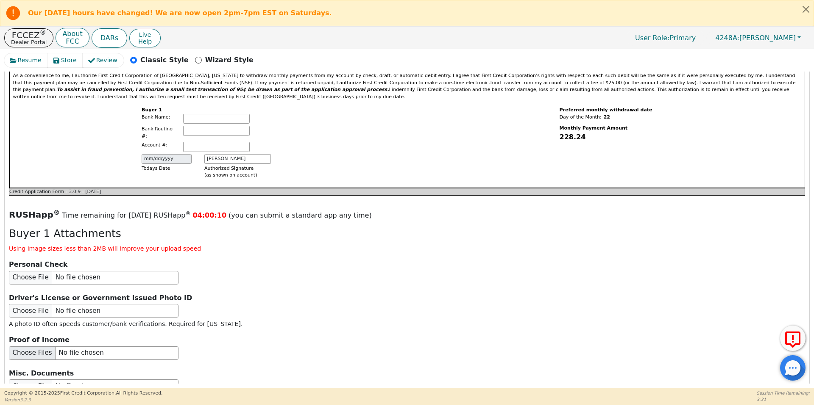
scroll to position [986, 0]
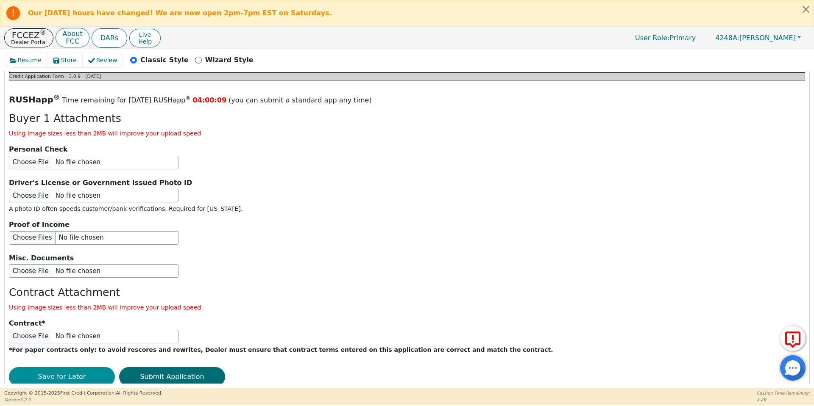
click at [89, 367] on button "Save for Later" at bounding box center [62, 376] width 106 height 19
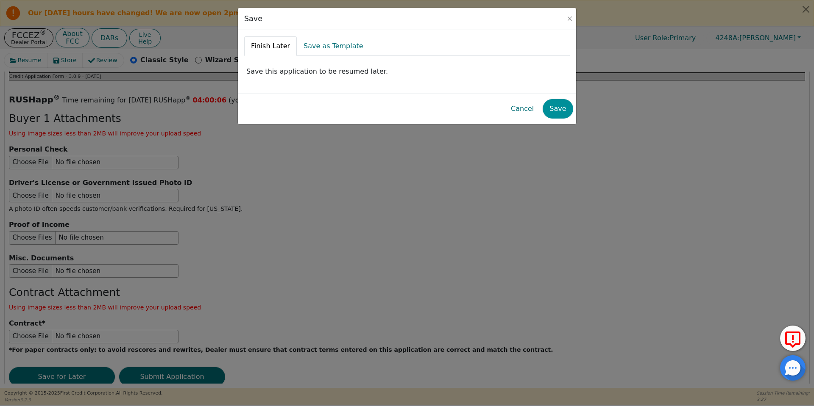
click at [557, 110] on button "Save" at bounding box center [557, 108] width 30 height 19
radio input "false"
checkbox input "false"
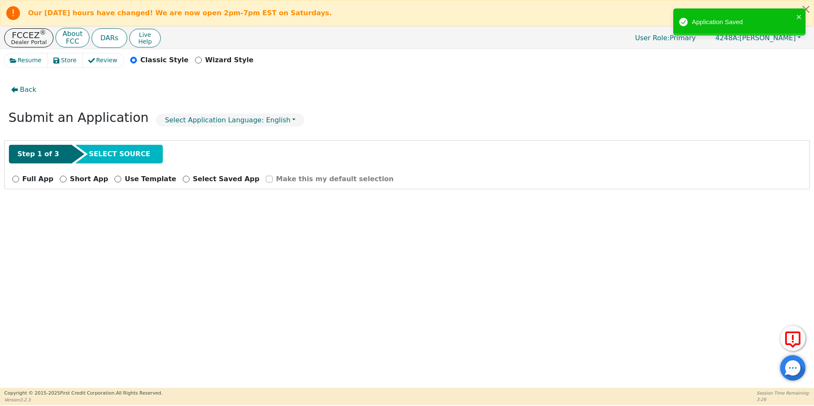
scroll to position [0, 0]
